Goal: Transaction & Acquisition: Download file/media

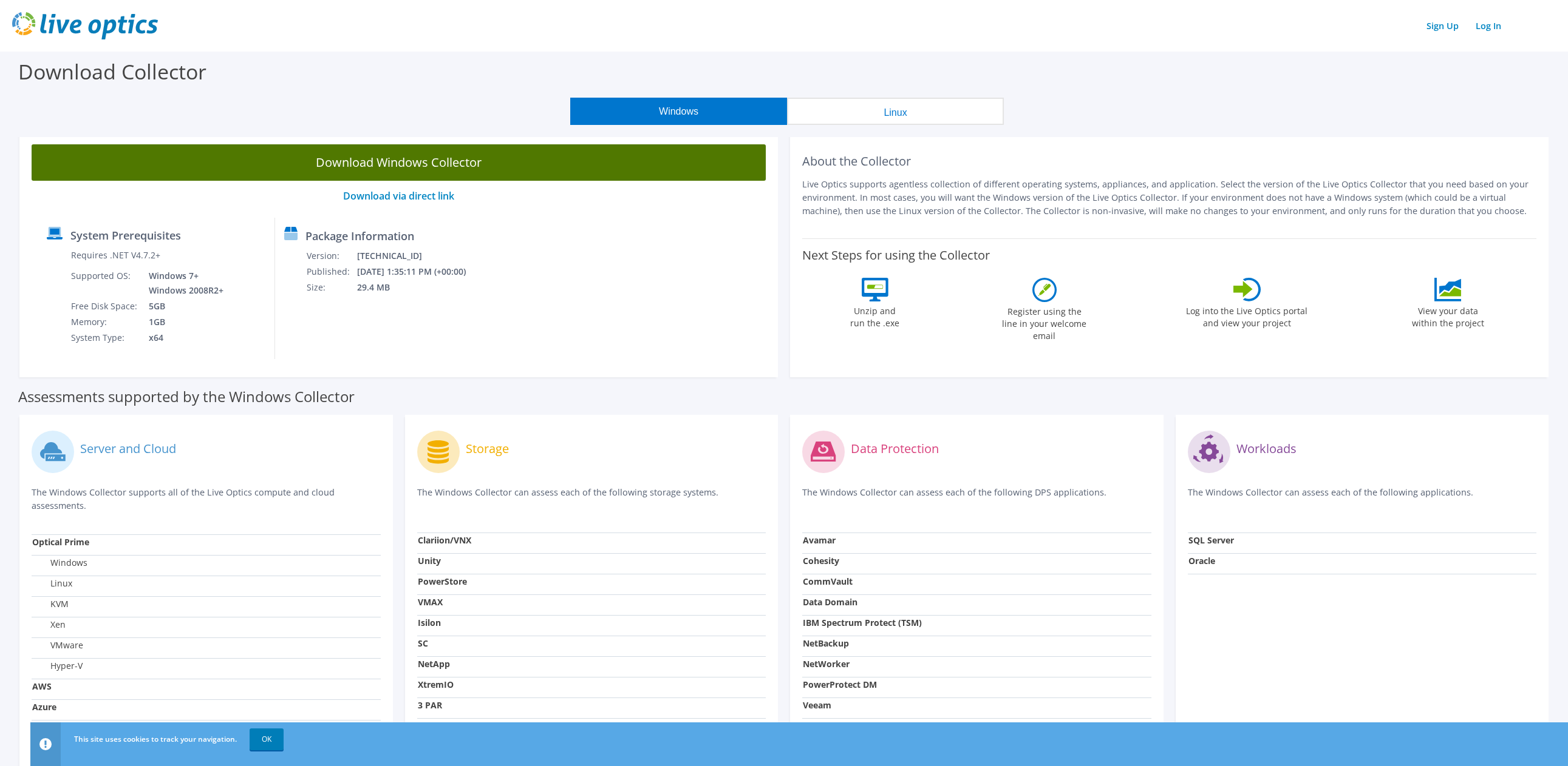
click at [371, 160] on link "Download Windows Collector" at bounding box center [399, 162] width 734 height 36
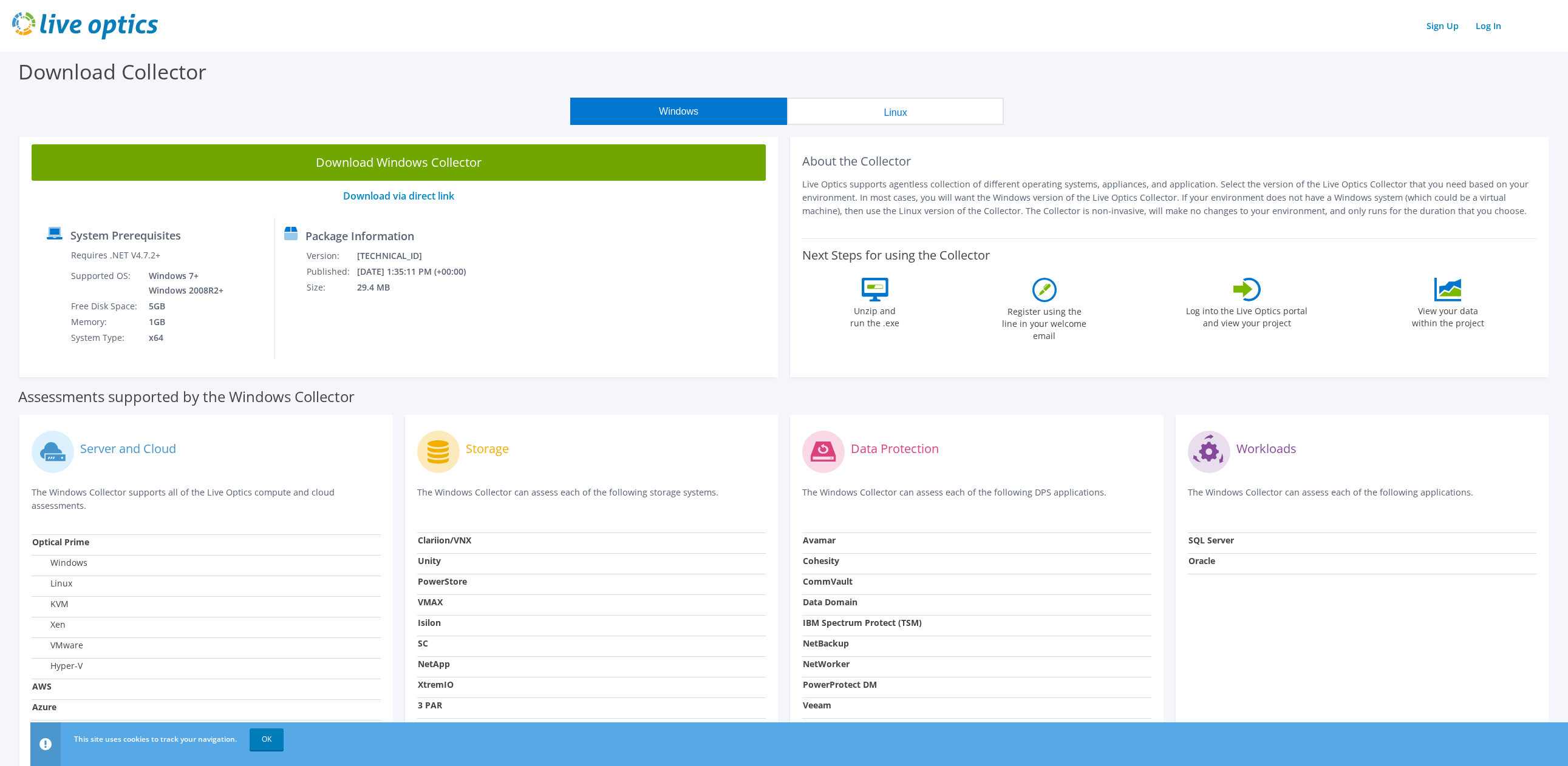
click at [91, 28] on img at bounding box center [85, 25] width 146 height 27
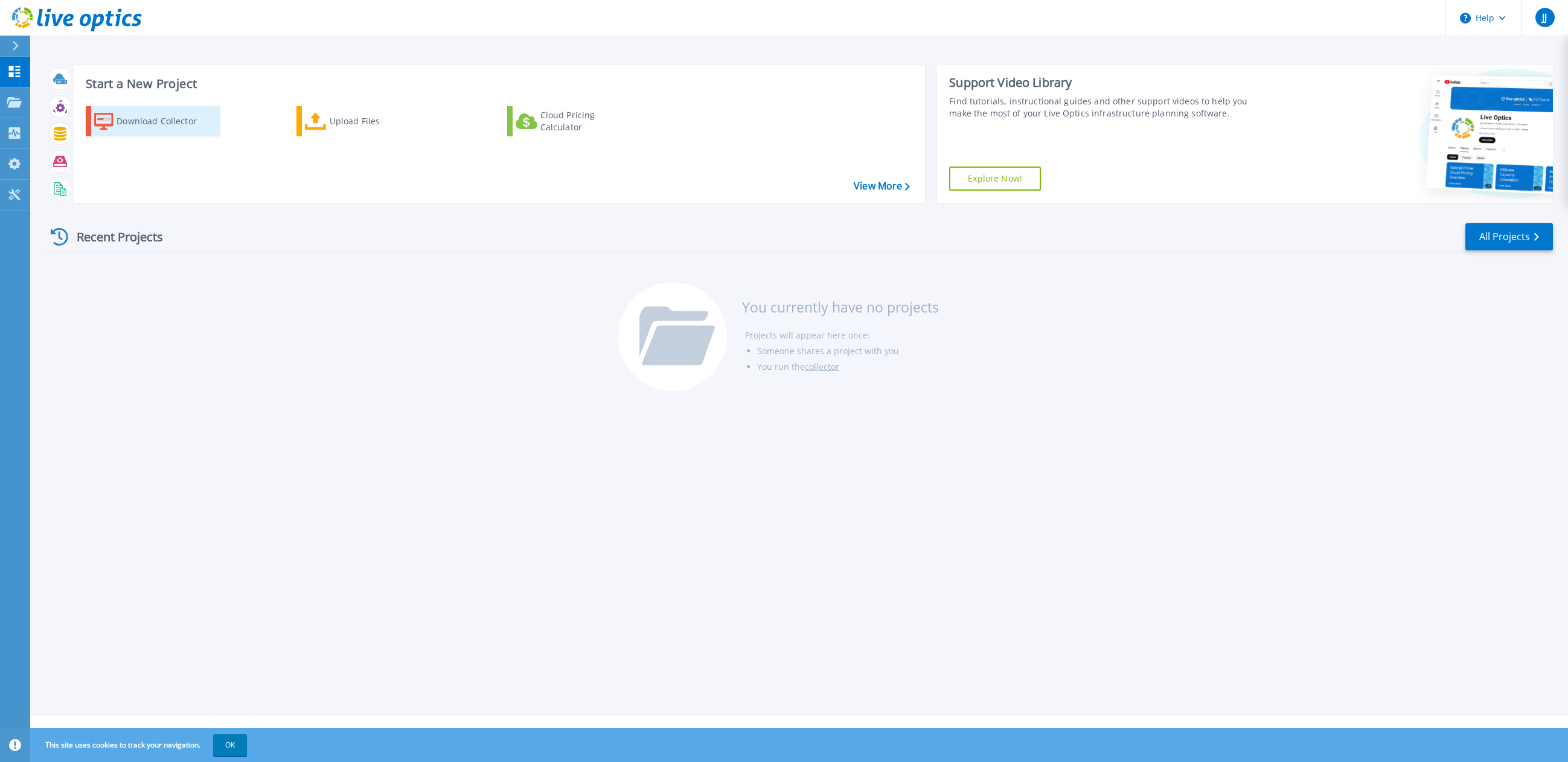
click at [120, 118] on div "Download Collector" at bounding box center [164, 121] width 97 height 24
